Goal: Transaction & Acquisition: Download file/media

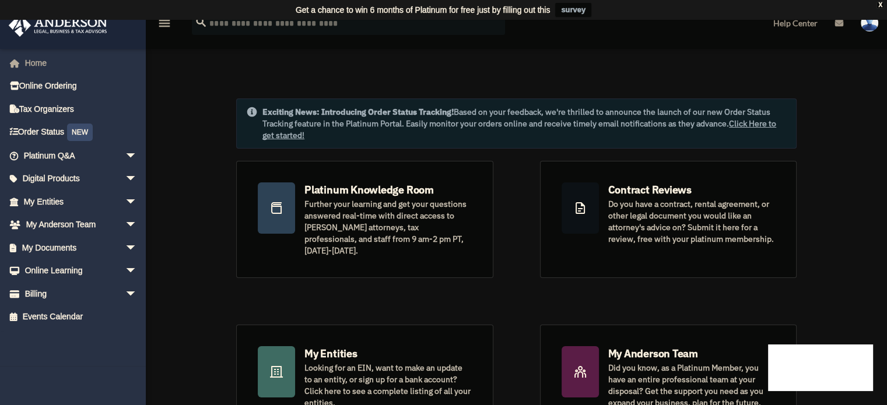
click at [43, 52] on link "Home" at bounding box center [81, 62] width 146 height 23
click at [46, 61] on link "Home" at bounding box center [81, 62] width 146 height 23
click at [66, 201] on link "My Entities arrow_drop_down" at bounding box center [81, 201] width 146 height 23
click at [125, 198] on span "arrow_drop_down" at bounding box center [136, 202] width 23 height 24
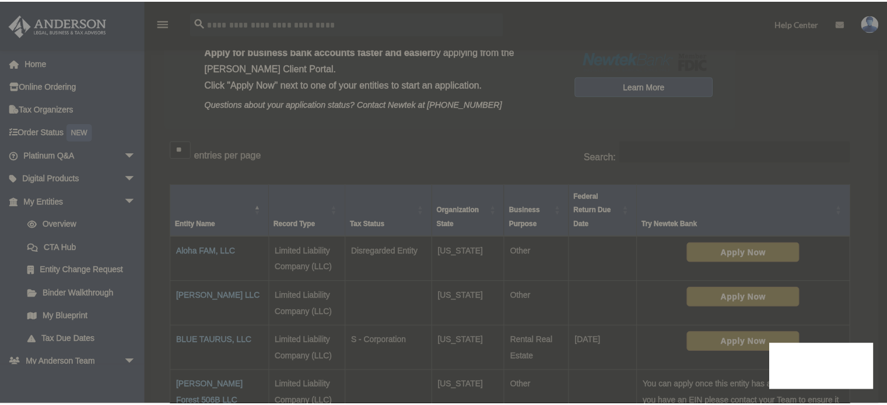
scroll to position [149, 0]
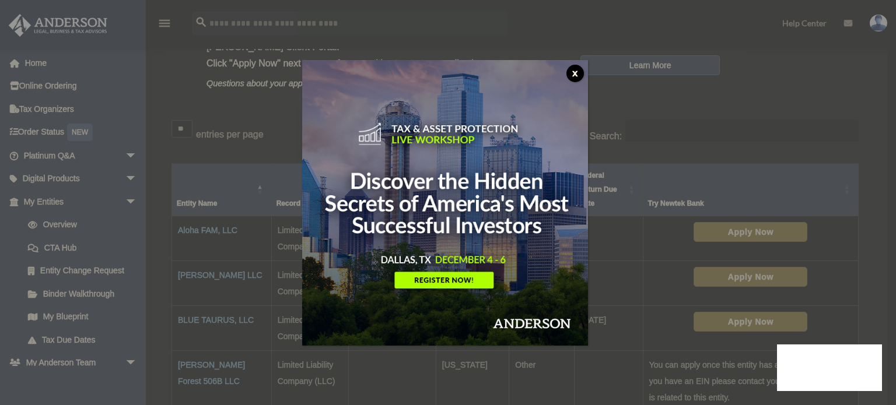
click at [581, 74] on button "x" at bounding box center [575, 74] width 18 height 18
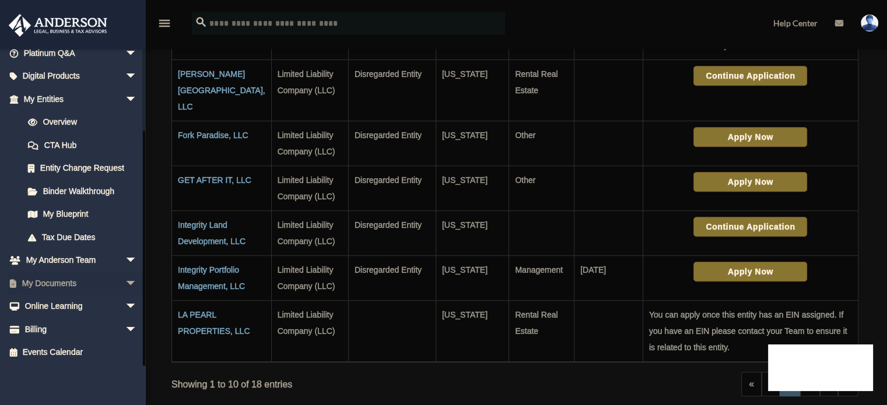
scroll to position [502, 0]
click at [70, 282] on link "My Documents arrow_drop_down" at bounding box center [81, 283] width 146 height 23
click at [86, 281] on link "My Documents arrow_drop_down" at bounding box center [81, 283] width 146 height 23
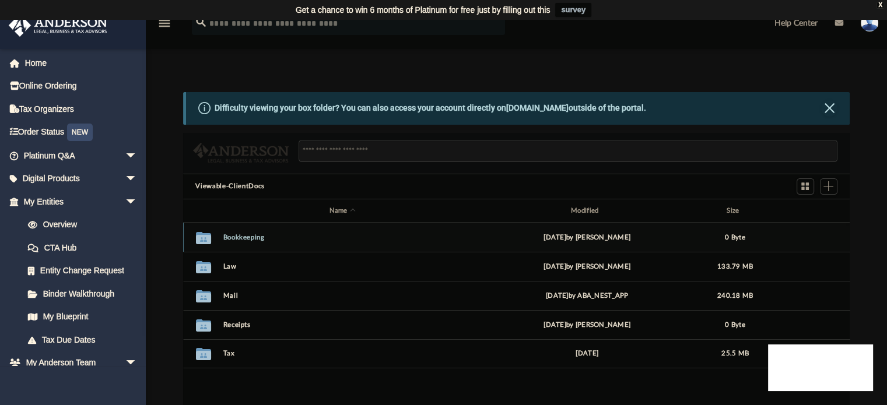
scroll to position [256, 658]
click at [229, 265] on button "Law" at bounding box center [342, 267] width 239 height 8
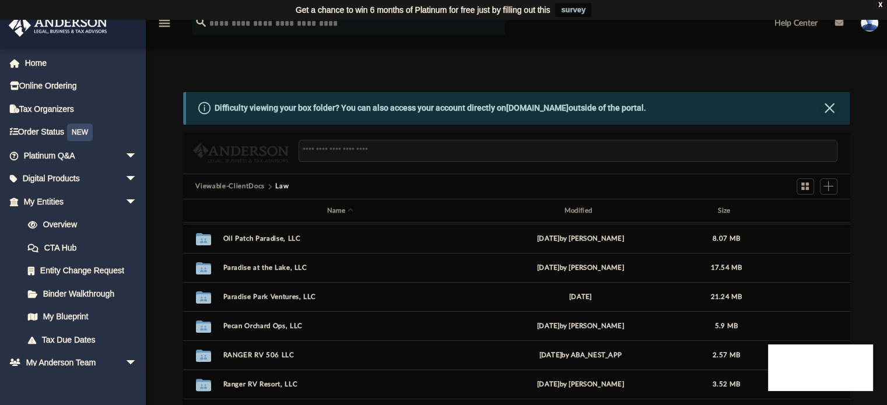
scroll to position [408, 0]
click at [236, 265] on button "Paradise at the Lake, LLC" at bounding box center [340, 268] width 235 height 8
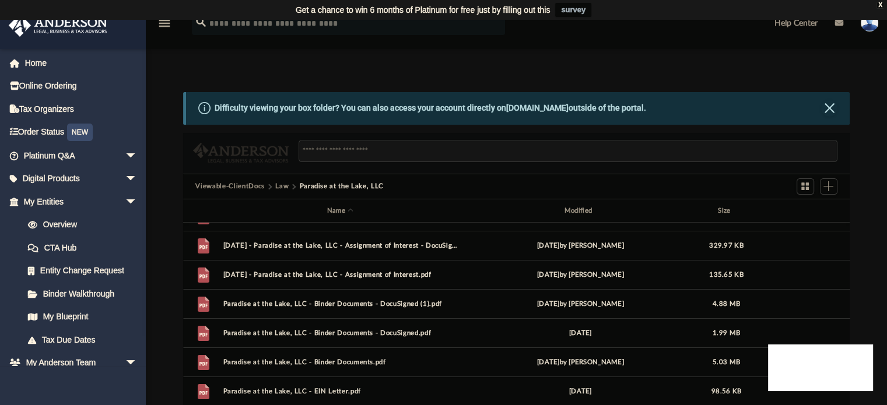
scroll to position [51, 0]
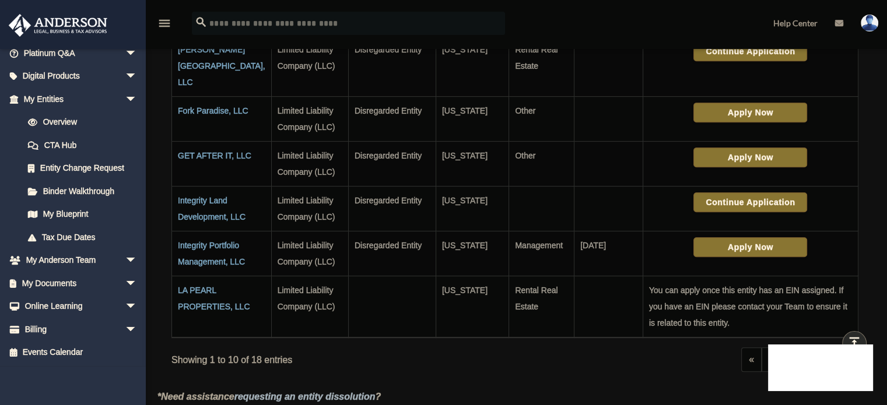
scroll to position [536, 0]
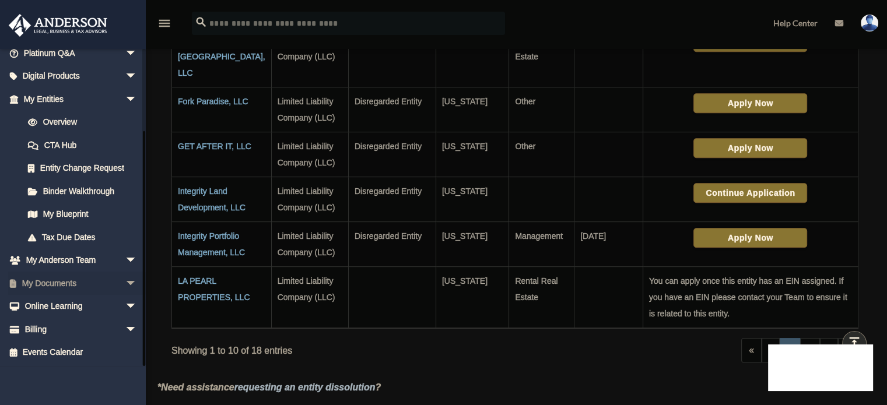
click at [125, 282] on span "arrow_drop_down" at bounding box center [136, 284] width 23 height 24
click at [55, 304] on link "Box" at bounding box center [85, 306] width 138 height 23
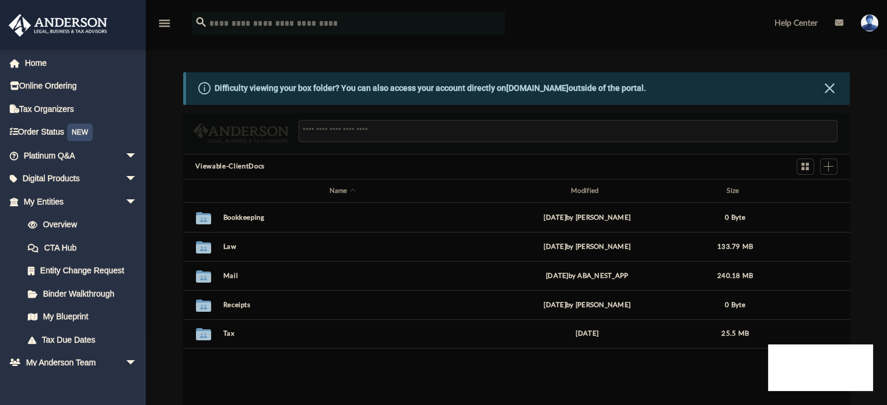
scroll to position [256, 658]
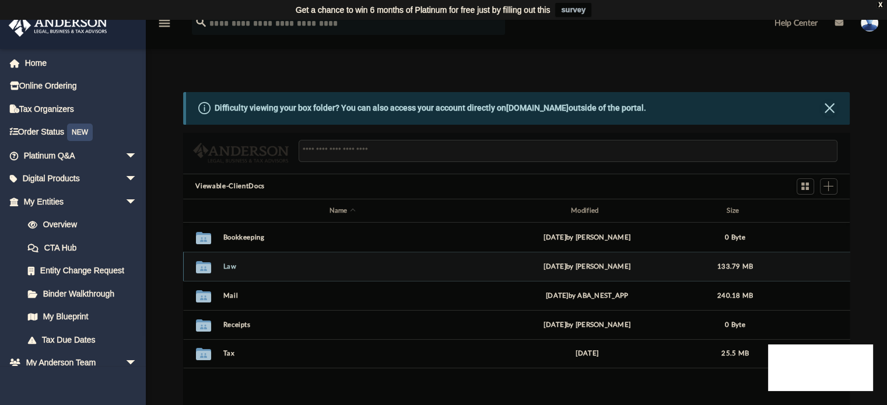
click at [225, 264] on button "Law" at bounding box center [342, 267] width 239 height 8
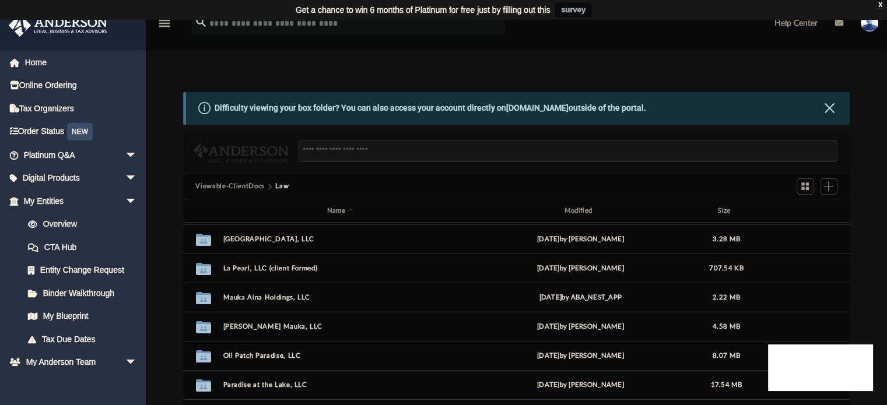
scroll to position [291, 0]
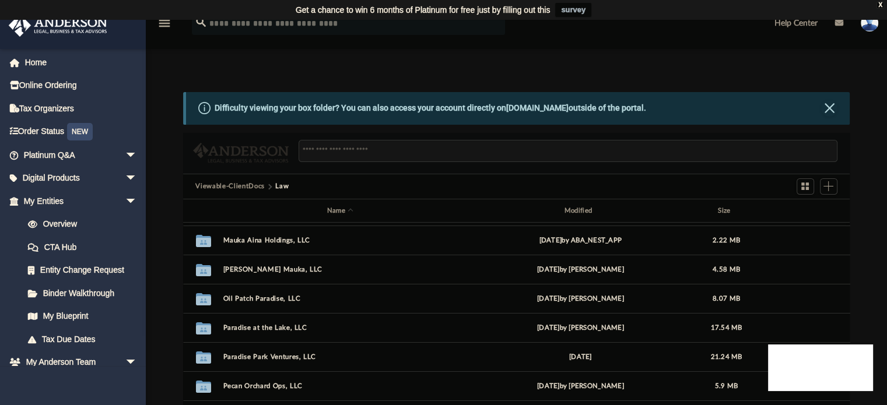
click at [822, 327] on div "Collaborated Folder [GEOGRAPHIC_DATA], LLC [DATE] by [PERSON_NAME] 3.28 MB Coll…" at bounding box center [516, 344] width 667 height 242
click at [598, 323] on div "Fri Jun 2 2023 by Jasmine Grayson" at bounding box center [580, 327] width 235 height 11
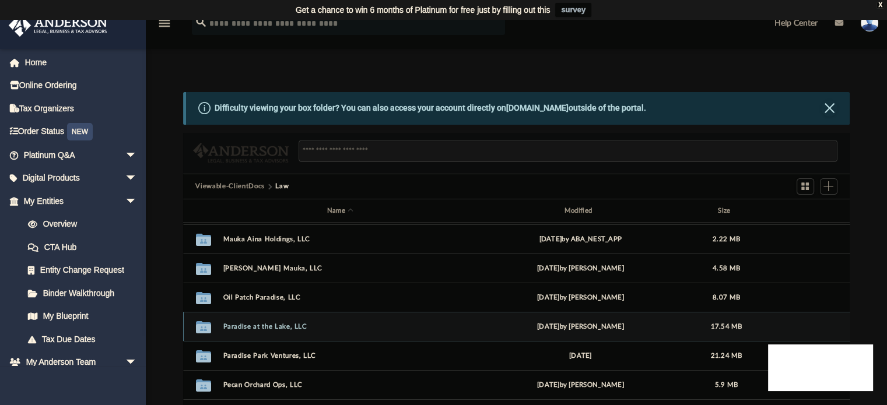
drag, startPoint x: 593, startPoint y: 327, endPoint x: 569, endPoint y: 317, distance: 25.6
click at [569, 317] on div "Collaborated Folder Paradise at the Lake, LLC Fri Jun 2 2023 by Jasmine Grayson…" at bounding box center [516, 326] width 667 height 29
click at [250, 328] on button "Paradise at the Lake, LLC" at bounding box center [340, 327] width 235 height 8
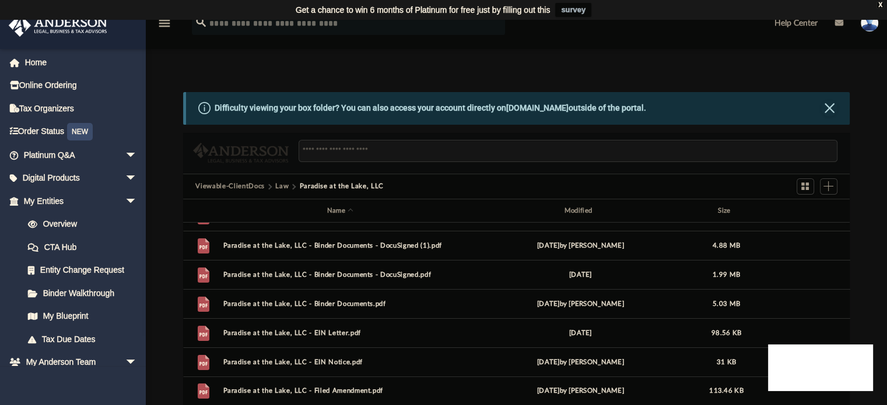
scroll to position [0, 0]
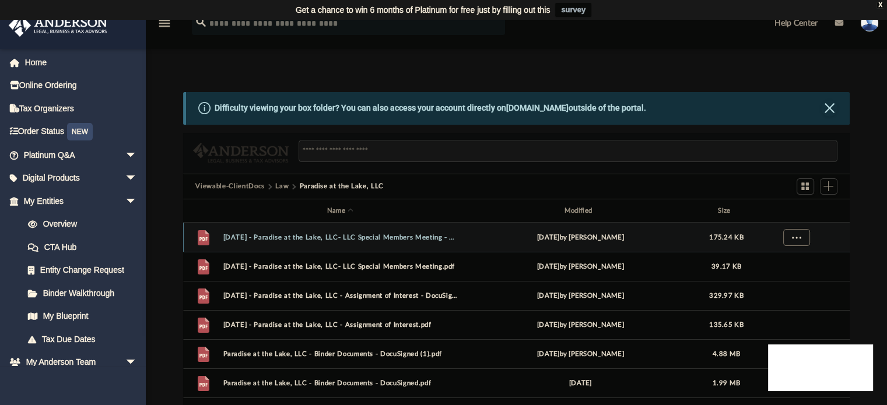
click at [796, 242] on button "More options" at bounding box center [796, 238] width 27 height 18
click at [783, 278] on li "Download" at bounding box center [786, 280] width 34 height 12
click at [793, 266] on span "More options" at bounding box center [796, 267] width 9 height 6
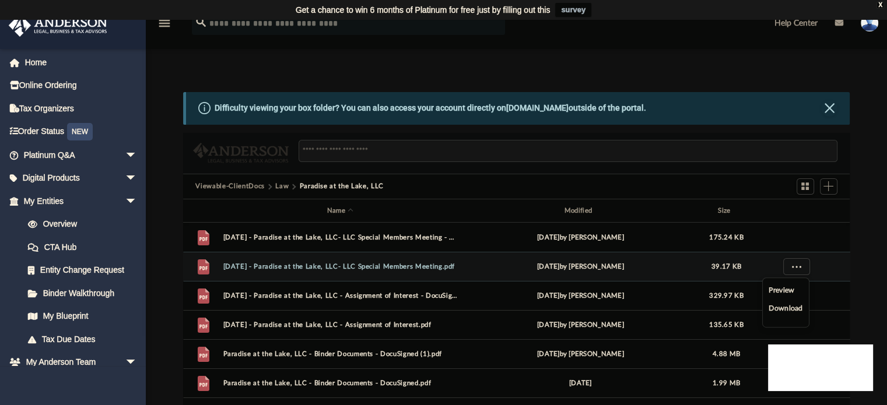
click at [784, 308] on li "Download" at bounding box center [786, 309] width 34 height 12
click at [796, 296] on span "More options" at bounding box center [796, 296] width 9 height 6
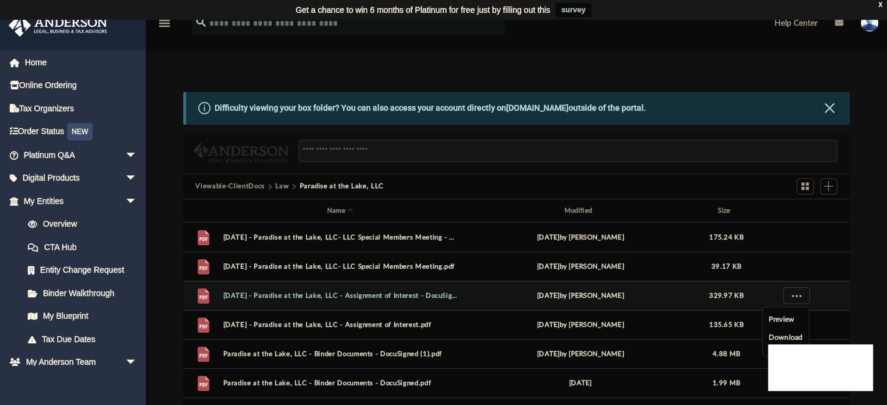
click at [777, 335] on li "Download" at bounding box center [786, 338] width 34 height 12
click at [799, 322] on span "More options" at bounding box center [796, 325] width 9 height 6
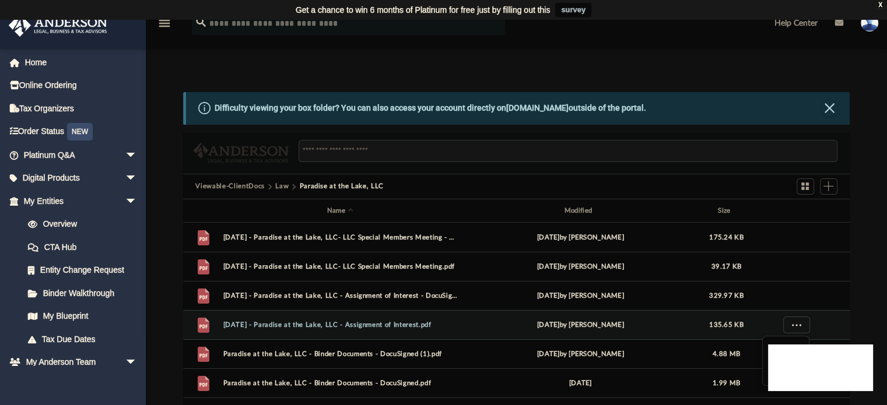
click at [869, 334] on div "Difficulty viewing your box folder? You can also access your account directly o…" at bounding box center [516, 278] width 741 height 373
click at [797, 326] on span "More options" at bounding box center [796, 325] width 9 height 6
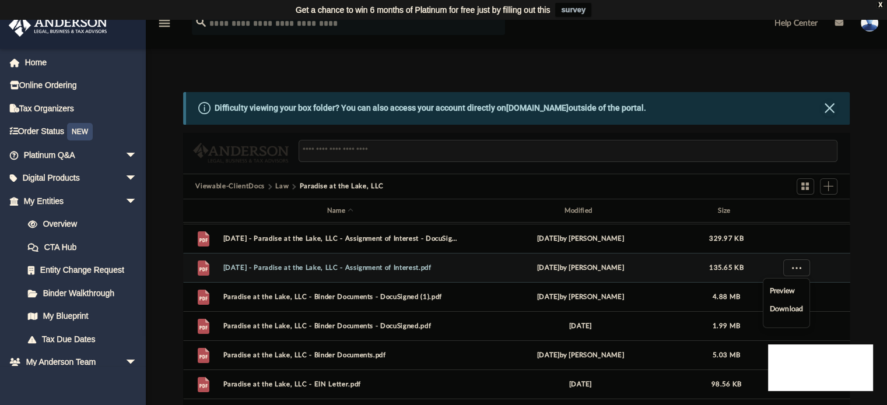
scroll to position [58, 0]
click at [784, 310] on li "Download" at bounding box center [786, 309] width 34 height 12
click at [800, 296] on span "More options" at bounding box center [796, 296] width 9 height 6
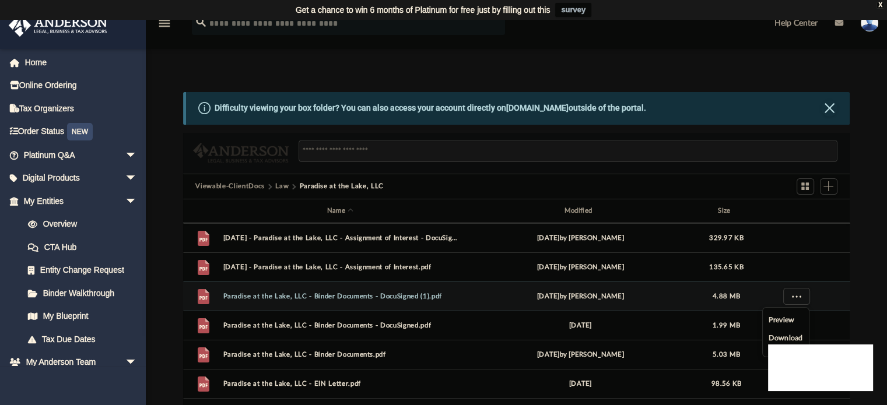
click at [784, 335] on li "Download" at bounding box center [786, 339] width 34 height 12
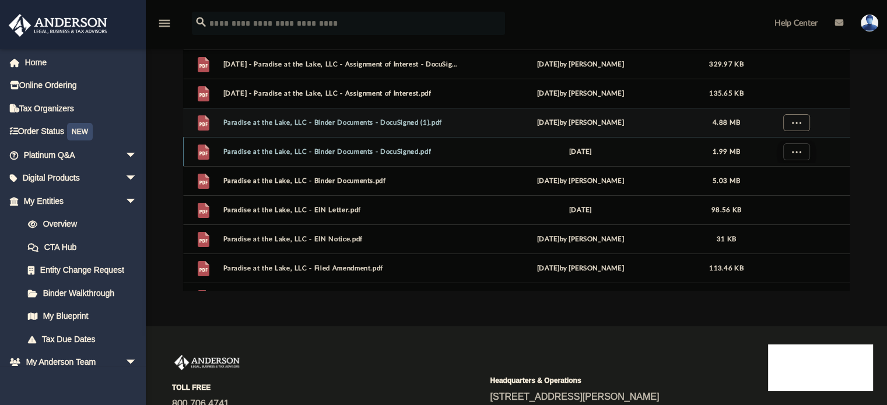
scroll to position [174, 0]
click at [793, 152] on span "More options" at bounding box center [796, 151] width 9 height 6
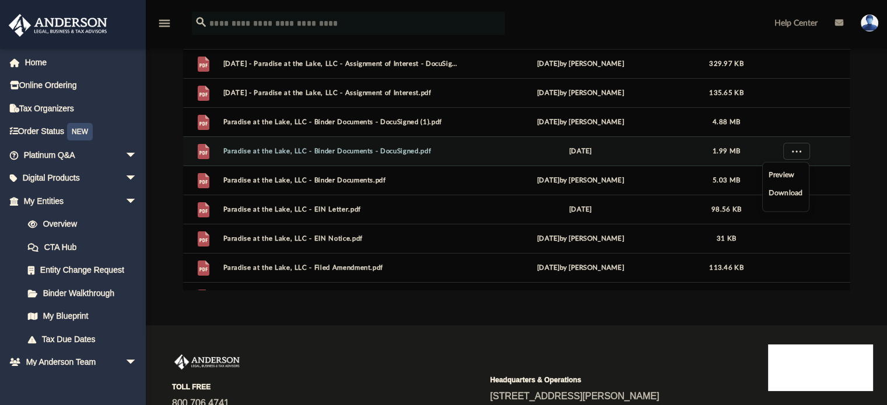
click at [791, 190] on li "Download" at bounding box center [786, 193] width 34 height 12
click at [870, 142] on div "Difficulty viewing your box folder? You can also access your account directly o…" at bounding box center [516, 104] width 741 height 373
click at [790, 181] on button "More options" at bounding box center [796, 181] width 27 height 18
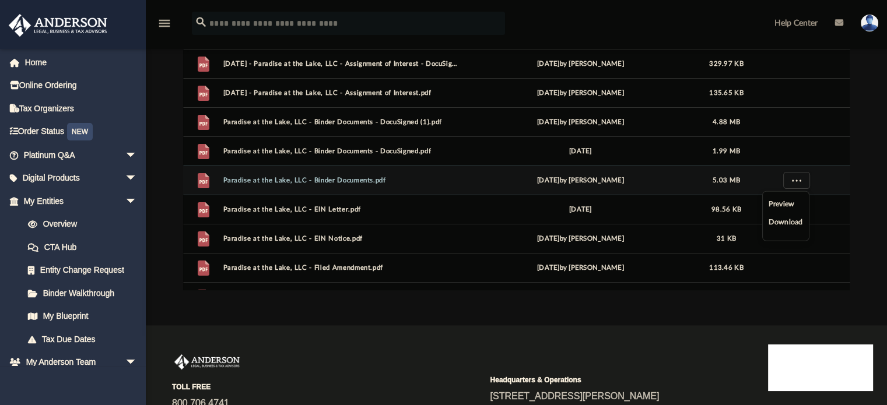
click at [792, 221] on li "Download" at bounding box center [786, 222] width 34 height 12
click at [797, 207] on span "More options" at bounding box center [796, 210] width 9 height 6
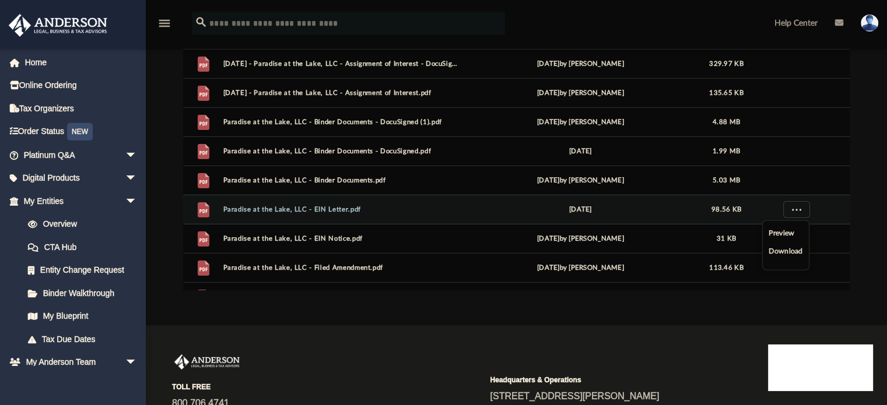
click at [792, 251] on li "Download" at bounding box center [786, 252] width 34 height 12
drag, startPoint x: 868, startPoint y: 209, endPoint x: 854, endPoint y: 221, distance: 18.6
click at [868, 209] on div "Difficulty viewing your box folder? You can also access your account directly o…" at bounding box center [516, 104] width 741 height 373
click at [793, 242] on button "More options" at bounding box center [796, 239] width 27 height 18
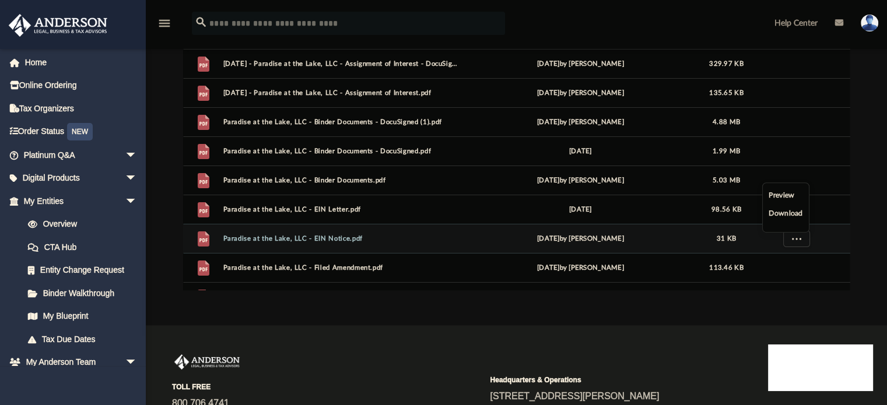
click at [793, 215] on li "Download" at bounding box center [786, 214] width 34 height 12
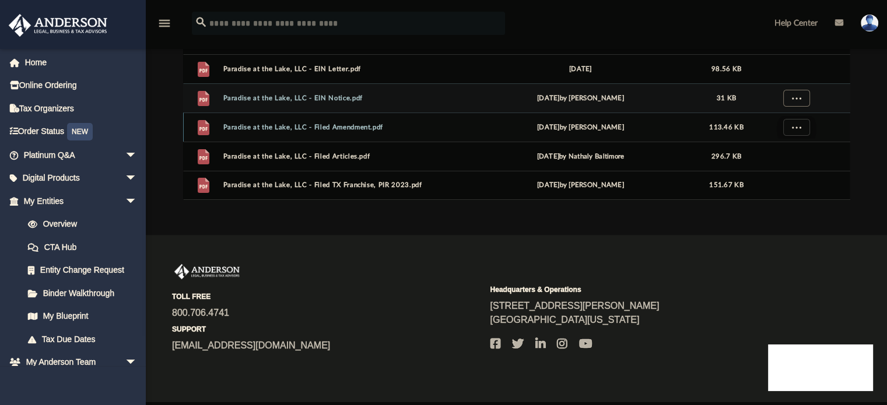
scroll to position [265, 0]
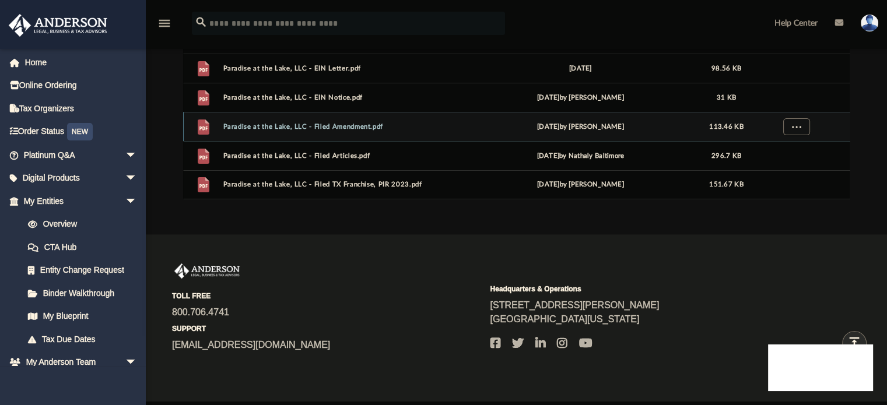
click at [798, 127] on span "More options" at bounding box center [796, 127] width 9 height 6
click at [785, 167] on li "Download" at bounding box center [786, 169] width 34 height 12
click at [870, 155] on div "Difficulty viewing your box folder? You can also access your account directly o…" at bounding box center [516, 13] width 741 height 373
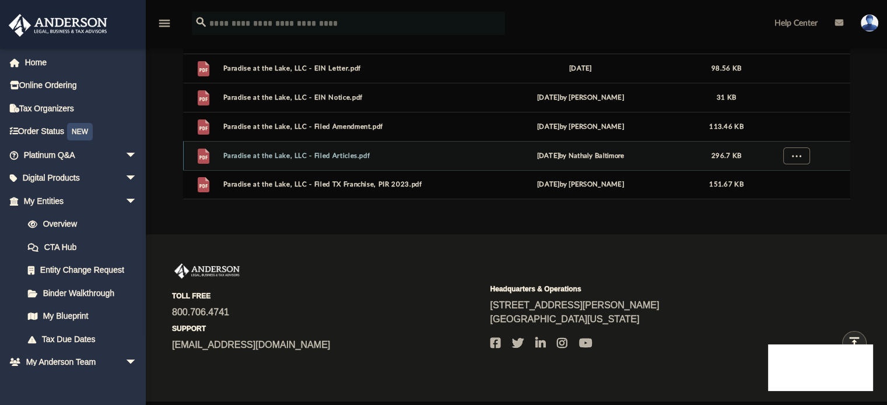
click at [793, 153] on span "More options" at bounding box center [796, 156] width 9 height 6
click at [788, 127] on li "Download" at bounding box center [786, 131] width 34 height 12
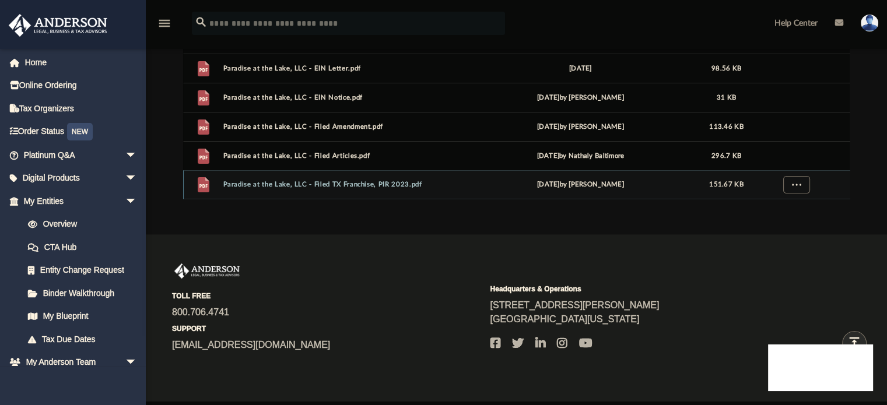
click at [799, 182] on span "More options" at bounding box center [796, 184] width 9 height 6
click at [792, 160] on li "Download" at bounding box center [786, 160] width 34 height 12
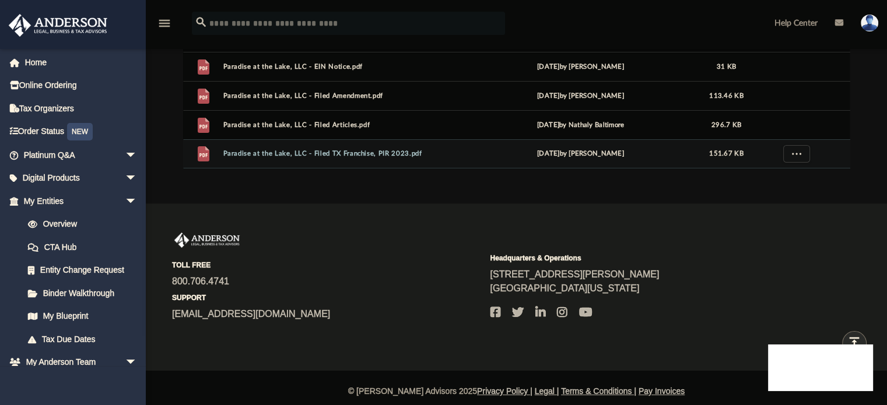
scroll to position [0, 0]
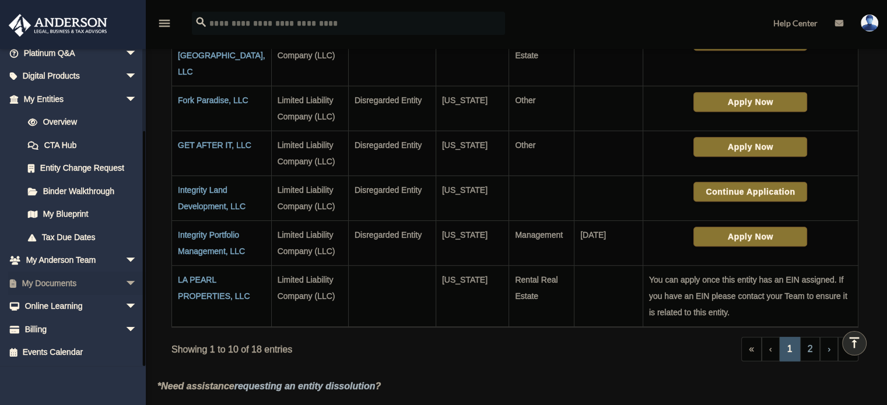
scroll to position [537, 0]
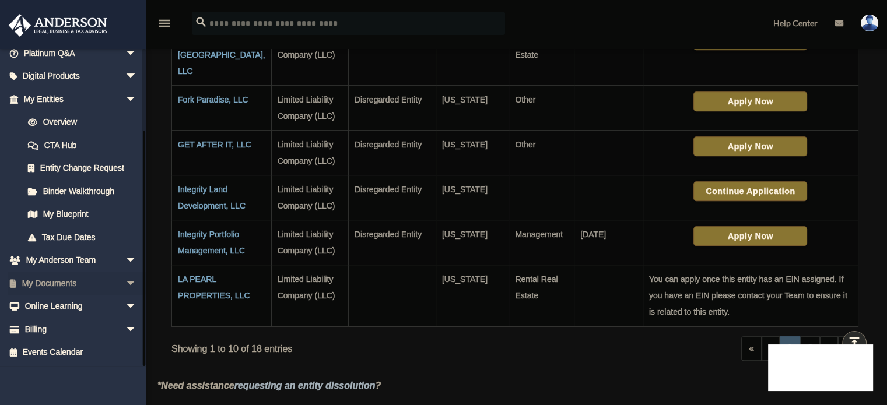
click at [125, 282] on span "arrow_drop_down" at bounding box center [136, 284] width 23 height 24
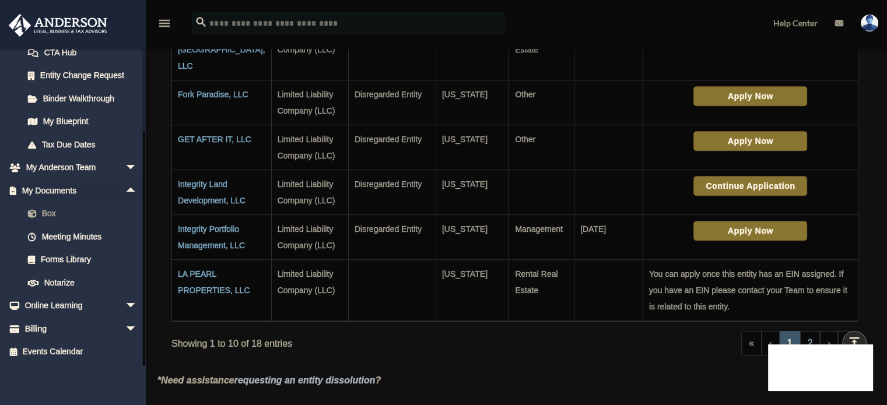
scroll to position [543, 0]
click at [47, 212] on link "Box" at bounding box center [85, 213] width 138 height 23
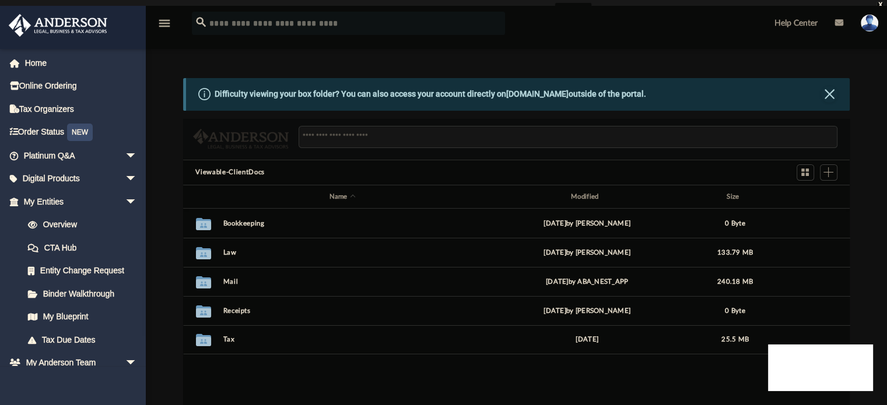
scroll to position [256, 658]
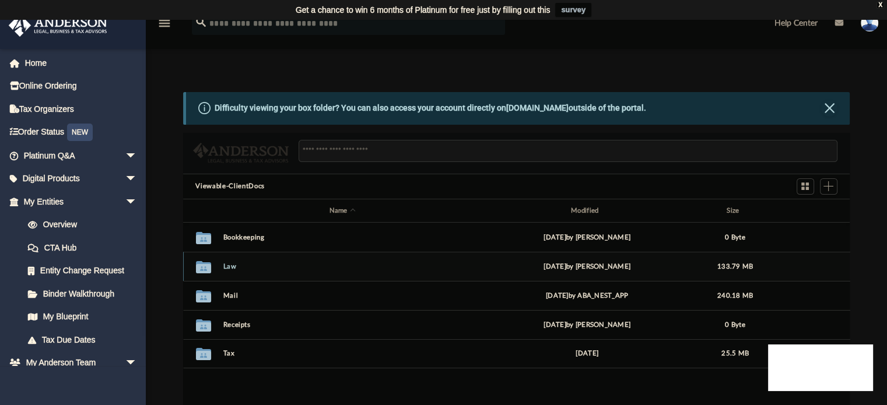
click at [233, 265] on button "Law" at bounding box center [342, 267] width 239 height 8
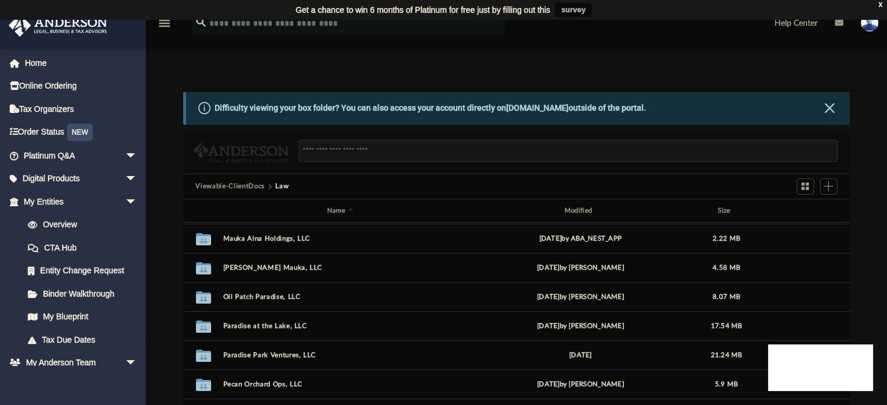
scroll to position [349, 0]
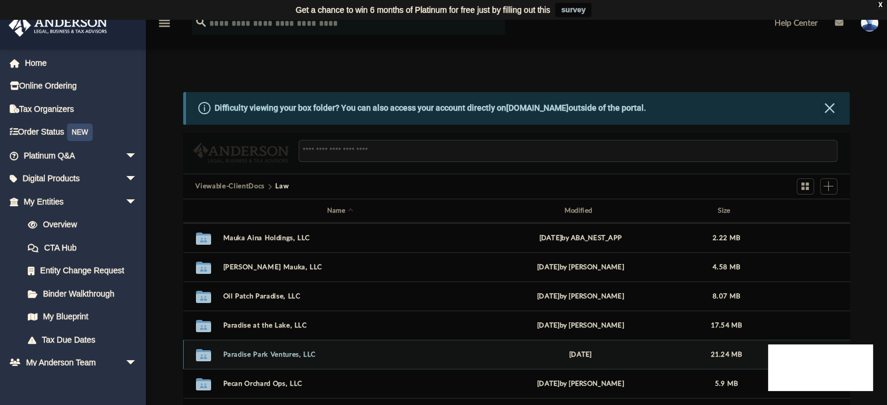
click at [268, 352] on button "Paradise Park Ventures, LLC" at bounding box center [340, 355] width 235 height 8
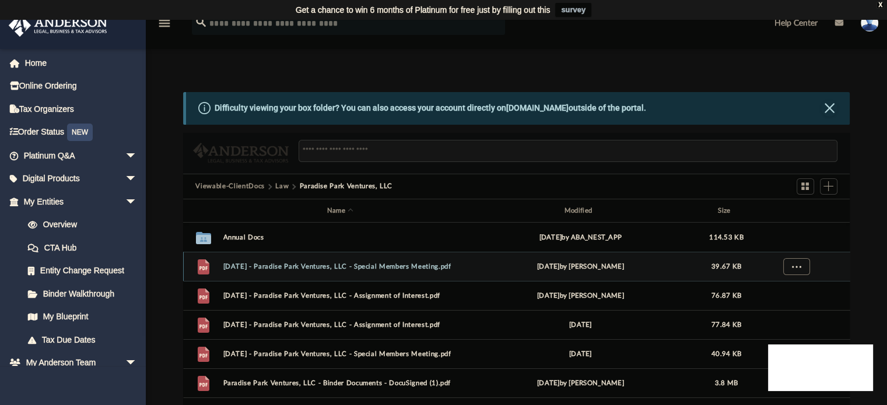
click at [796, 265] on span "More options" at bounding box center [796, 267] width 9 height 6
click at [784, 303] on li "Download" at bounding box center [786, 309] width 34 height 12
click at [796, 296] on span "More options" at bounding box center [796, 296] width 9 height 6
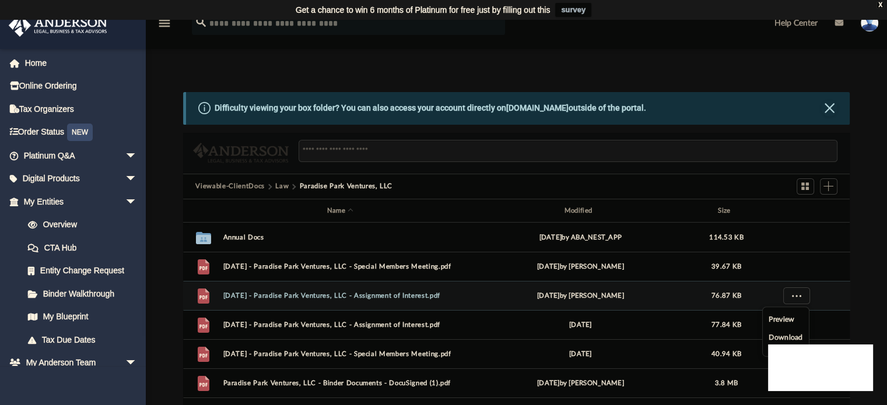
click at [785, 338] on li "Download" at bounding box center [786, 338] width 34 height 12
click at [800, 322] on span "More options" at bounding box center [796, 325] width 9 height 6
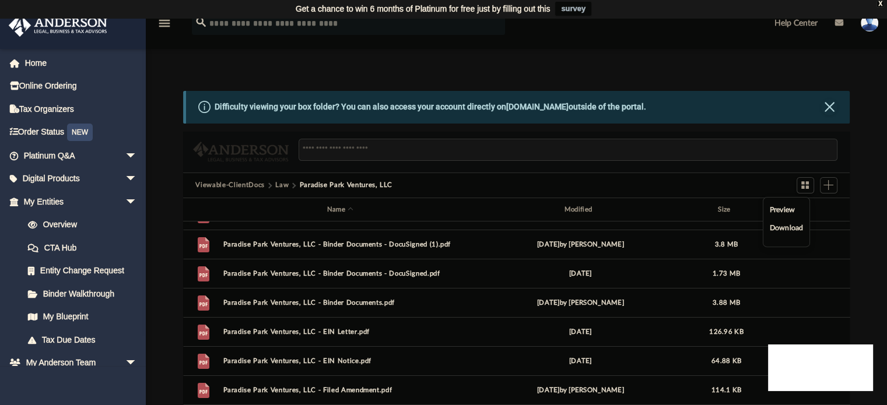
scroll to position [2, 0]
click at [785, 225] on li "Download" at bounding box center [786, 227] width 34 height 12
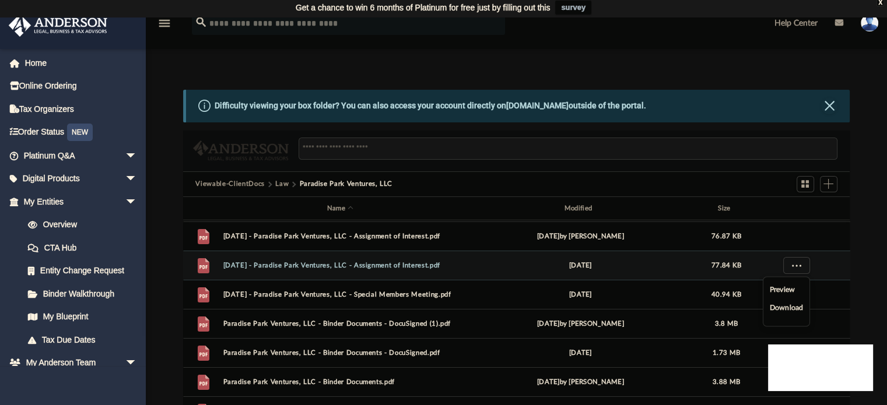
scroll to position [57, 0]
click at [870, 293] on div "Difficulty viewing your box folder? You can also access your account directly o…" at bounding box center [516, 276] width 741 height 373
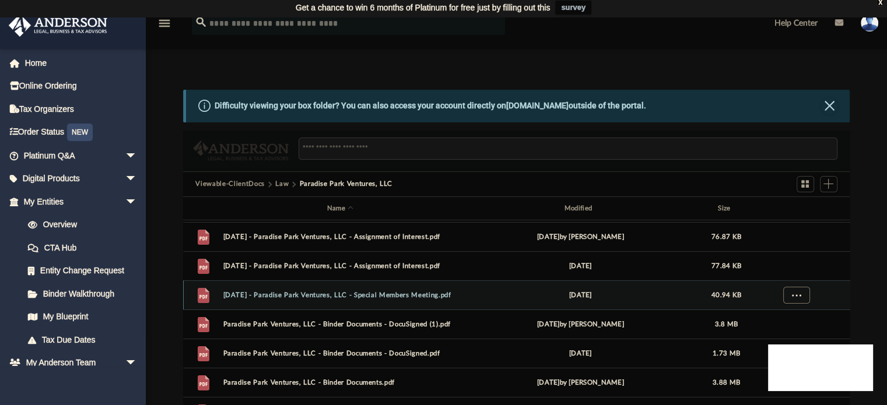
click at [799, 292] on span "More options" at bounding box center [796, 295] width 9 height 6
click at [784, 340] on li "Download" at bounding box center [786, 337] width 34 height 12
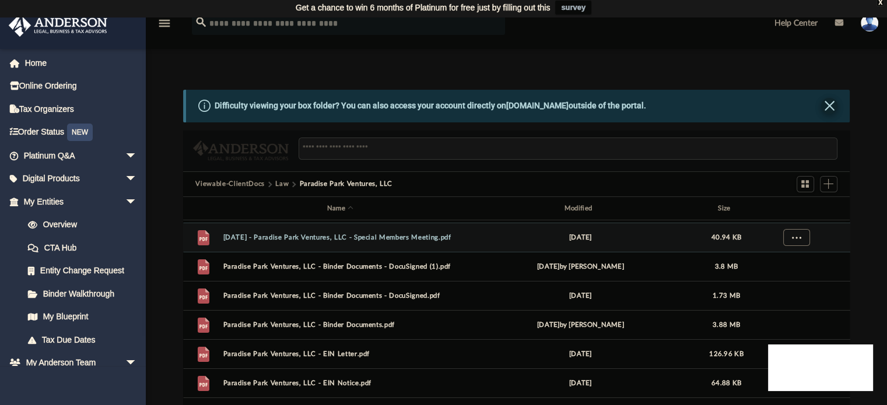
scroll to position [114, 0]
click at [821, 106] on button "Close" at bounding box center [829, 106] width 16 height 16
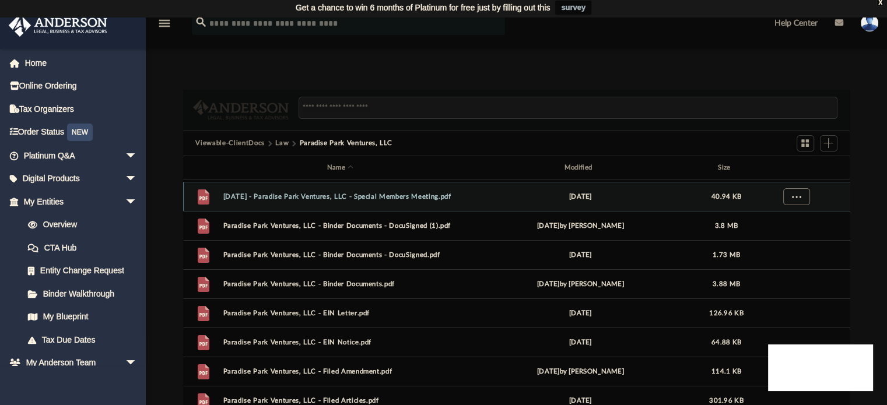
click at [798, 195] on span "More options" at bounding box center [796, 197] width 9 height 6
click at [779, 239] on li "Download" at bounding box center [786, 238] width 34 height 12
click at [863, 205] on div "Difficulty viewing your box folder? You can also access your account directly o…" at bounding box center [516, 256] width 741 height 332
click at [792, 223] on span "More options" at bounding box center [796, 226] width 9 height 6
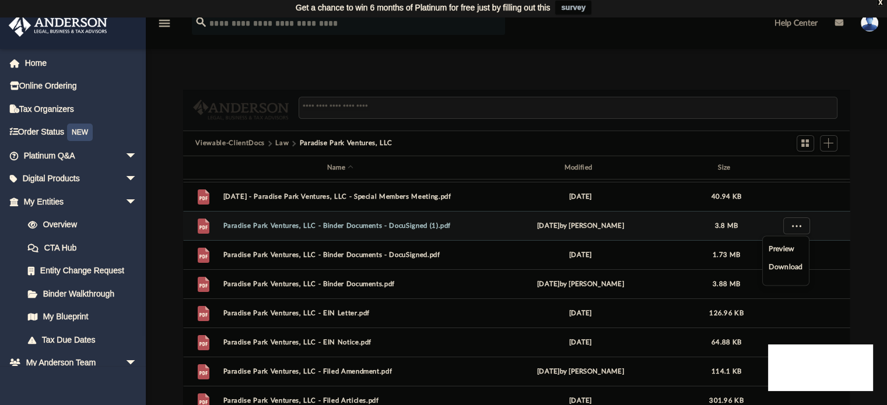
click at [796, 261] on li "Download" at bounding box center [786, 267] width 34 height 12
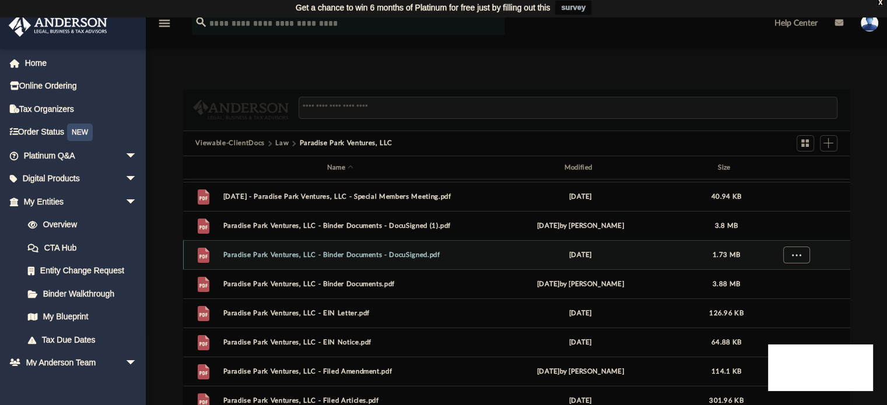
click at [797, 255] on span "More options" at bounding box center [796, 255] width 9 height 6
click at [782, 293] on li "Download" at bounding box center [786, 297] width 34 height 12
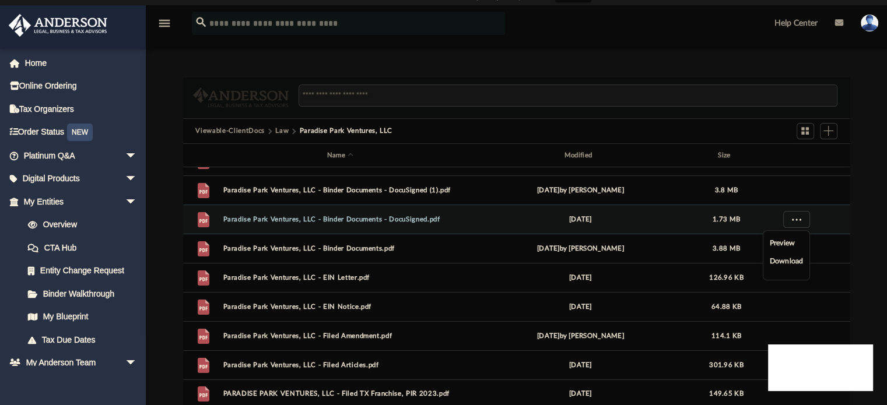
scroll to position [15, 0]
click at [873, 244] on div "Difficulty viewing your box folder? You can also access your account directly o…" at bounding box center [516, 243] width 741 height 332
click at [797, 247] on span "More options" at bounding box center [796, 248] width 9 height 6
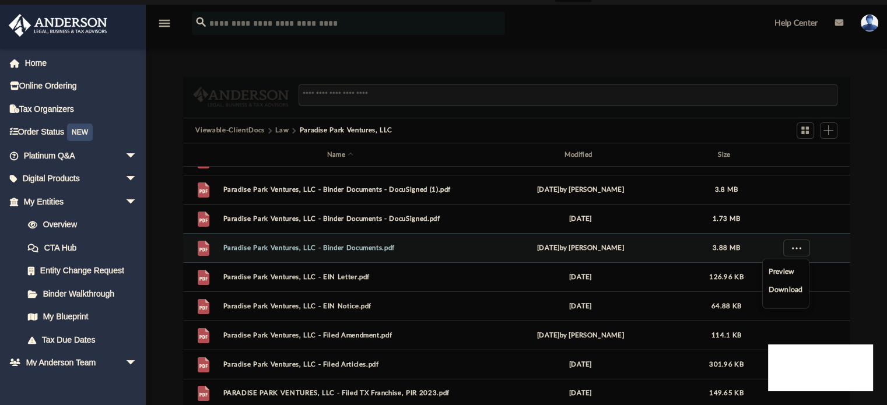
click at [792, 288] on li "Download" at bounding box center [786, 290] width 34 height 12
click at [799, 279] on span "More options" at bounding box center [796, 277] width 9 height 6
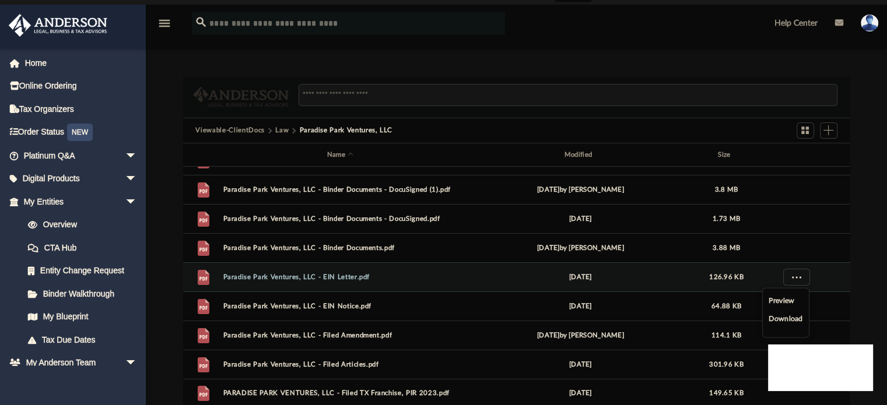
click at [778, 318] on li "Download" at bounding box center [786, 319] width 34 height 12
click at [792, 306] on span "More options" at bounding box center [796, 306] width 9 height 6
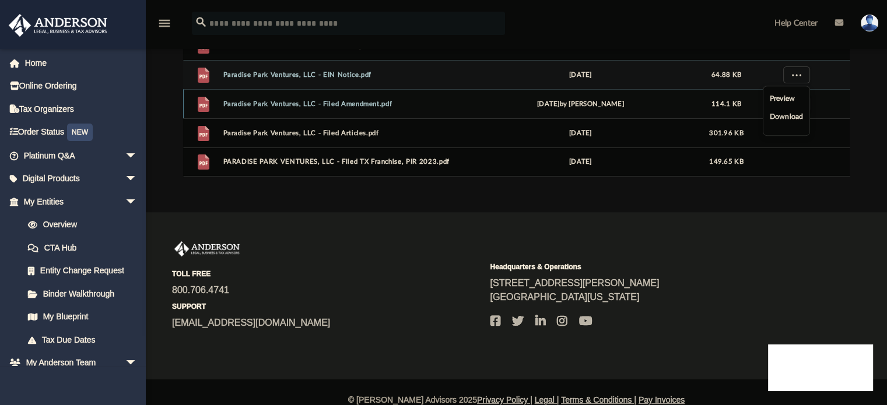
scroll to position [247, 0]
click at [786, 114] on li "Download" at bounding box center [786, 116] width 34 height 12
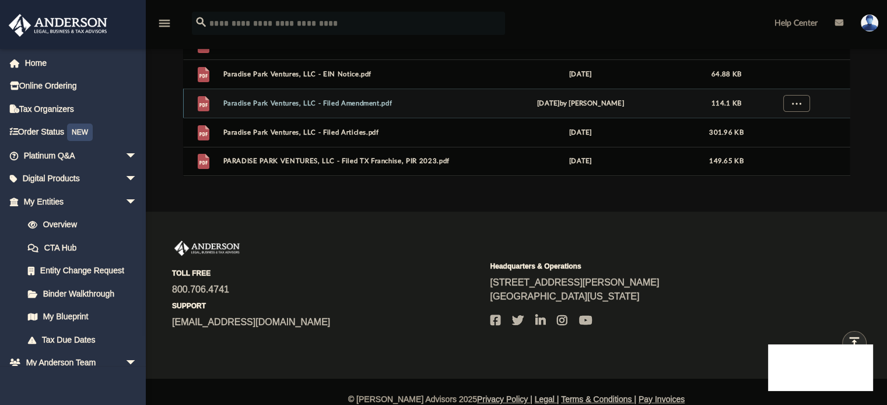
click at [787, 106] on button "More options" at bounding box center [796, 104] width 27 height 18
click at [788, 140] on li "Download" at bounding box center [786, 145] width 34 height 12
click at [863, 135] on div "Difficulty viewing your box folder? You can also access your account directly o…" at bounding box center [516, 11] width 741 height 332
click at [796, 130] on span "More options" at bounding box center [796, 133] width 9 height 6
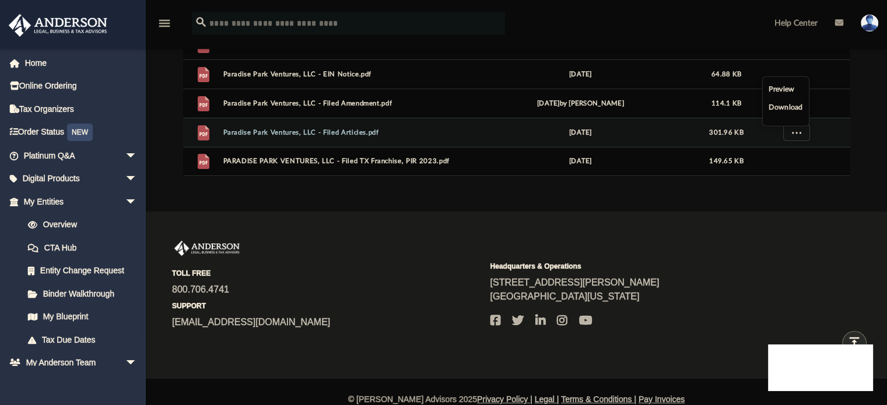
click at [788, 102] on li "Download" at bounding box center [786, 108] width 34 height 12
click at [796, 158] on span "More options" at bounding box center [796, 161] width 9 height 6
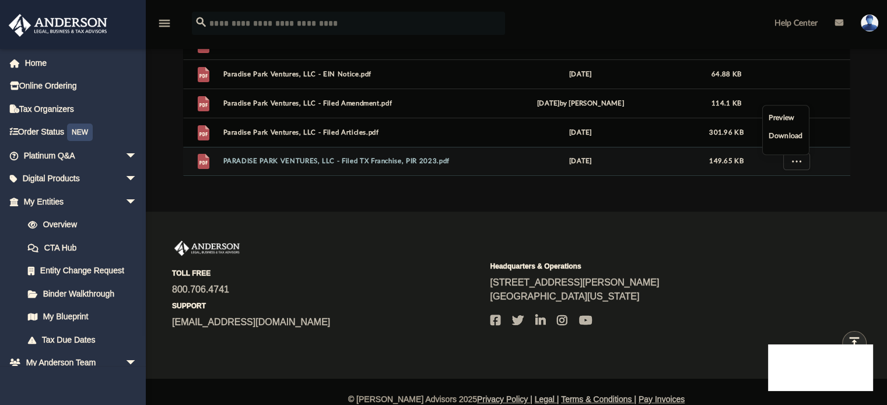
click at [788, 135] on li "Download" at bounding box center [786, 137] width 34 height 12
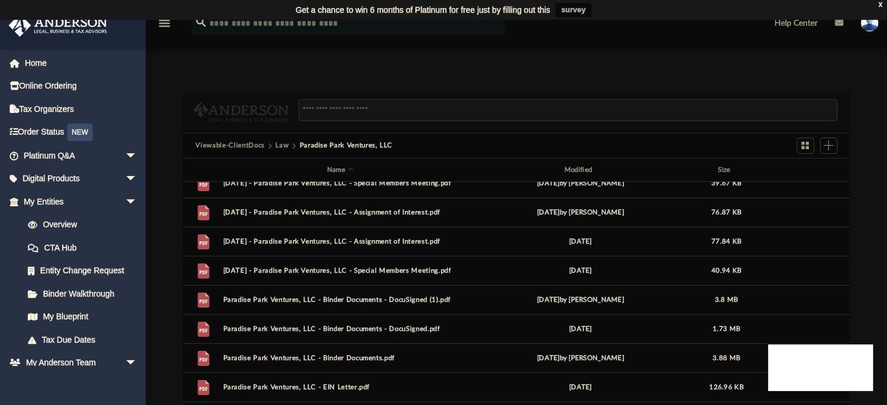
scroll to position [0, 0]
